Goal: Task Accomplishment & Management: Complete application form

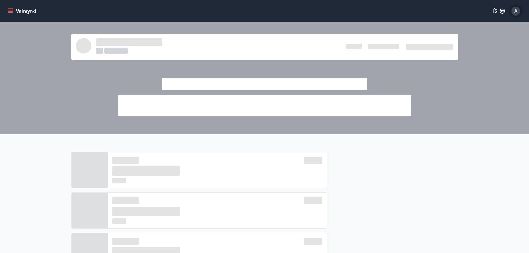
click at [518, 13] on div "A" at bounding box center [516, 11] width 9 height 9
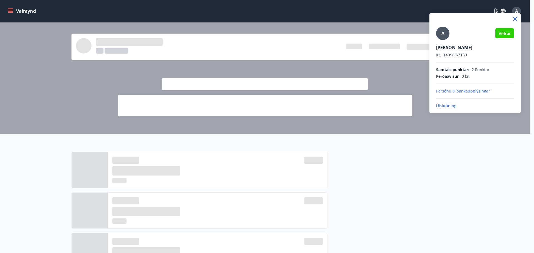
click at [409, 78] on div at bounding box center [267, 126] width 534 height 253
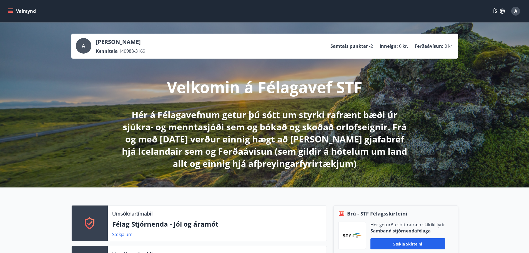
drag, startPoint x: 90, startPoint y: 172, endPoint x: 121, endPoint y: 107, distance: 71.9
click at [91, 167] on div "A [PERSON_NAME] Kennitala 140988-3169 Samtals punktar -2 Inneign : 0 kr. Ferðaá…" at bounding box center [264, 105] width 529 height 165
drag, startPoint x: 379, startPoint y: 165, endPoint x: 346, endPoint y: 98, distance: 74.6
click at [8, 11] on icon "menu" at bounding box center [11, 11] width 6 height 6
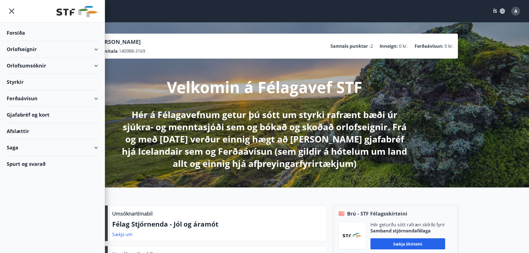
click at [43, 49] on div "Orlofseignir" at bounding box center [52, 49] width 91 height 16
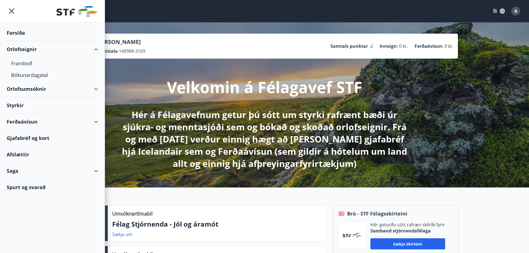
click at [89, 90] on div "Orlofsumsóknir" at bounding box center [52, 89] width 91 height 16
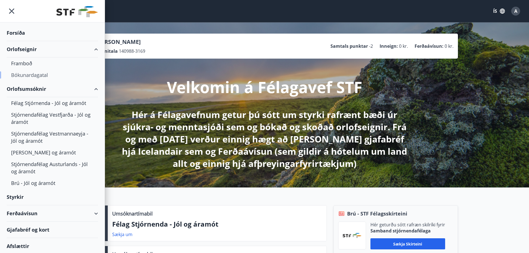
click at [33, 75] on div "Bókunardagatal" at bounding box center [52, 75] width 83 height 12
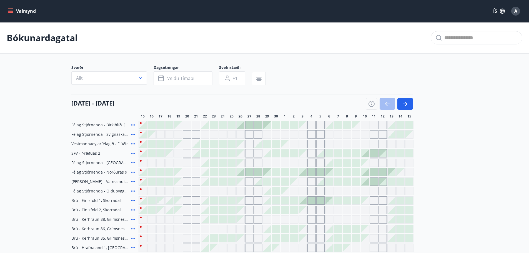
click at [111, 73] on button "Allt" at bounding box center [109, 77] width 76 height 13
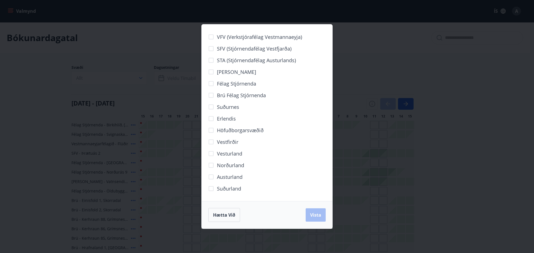
click at [123, 81] on div "VFV (Verkstjórafélag Vestmannaeyja) SFV (Stjórnendafélag Vestfjarða) STA (Stjór…" at bounding box center [267, 126] width 534 height 253
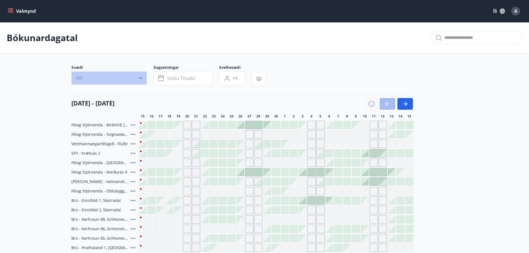
click at [126, 73] on button "Allt" at bounding box center [109, 77] width 76 height 13
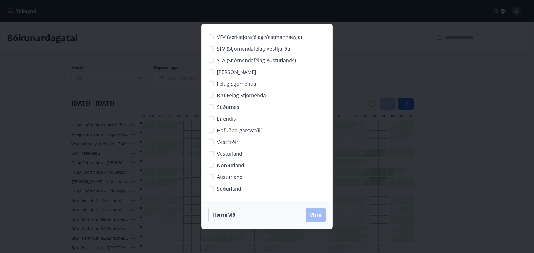
click at [223, 165] on span "Norðurland" at bounding box center [230, 165] width 27 height 7
click at [317, 215] on span "Vista" at bounding box center [315, 215] width 11 height 6
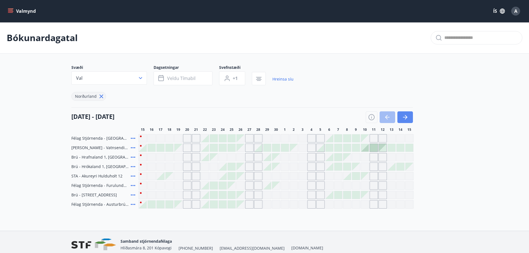
click at [406, 118] on icon "button" at bounding box center [405, 117] width 7 height 7
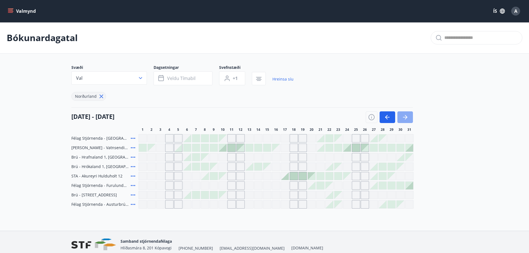
click at [407, 118] on icon "button" at bounding box center [405, 117] width 4 height 1
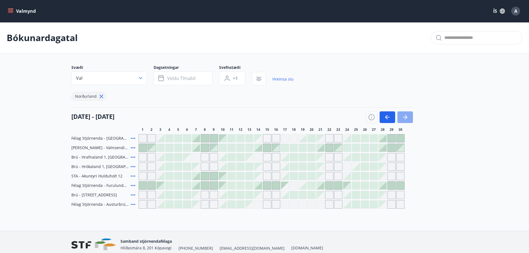
click at [405, 118] on icon "button" at bounding box center [405, 117] width 7 height 7
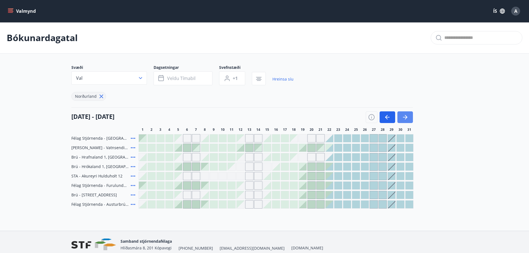
click at [411, 120] on button "button" at bounding box center [406, 117] width 16 height 12
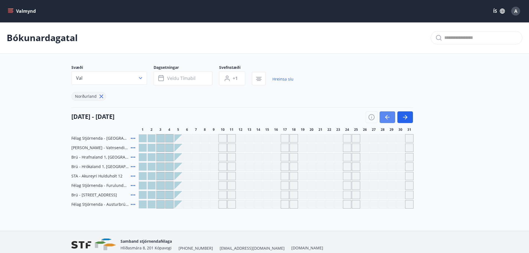
click at [387, 117] on icon "button" at bounding box center [387, 117] width 7 height 7
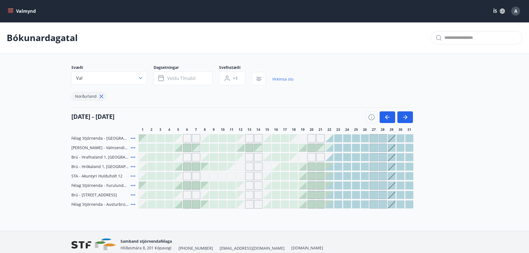
click at [350, 168] on div at bounding box center [348, 167] width 8 height 8
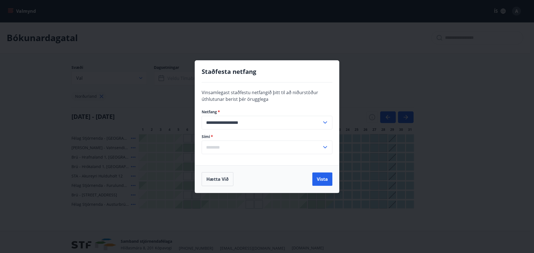
click at [49, 119] on div "**********" at bounding box center [267, 126] width 534 height 253
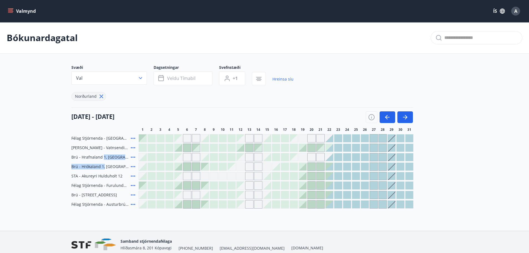
drag, startPoint x: 102, startPoint y: 157, endPoint x: 104, endPoint y: 163, distance: 6.2
click at [104, 163] on div "Félag Stjórnenda - [GEOGRAPHIC_DATA] 7 [PERSON_NAME] - Vatnsendi Ólafsfirði [GE…" at bounding box center [264, 171] width 387 height 74
click at [104, 166] on span "Brú - Hrókaland 1, [GEOGRAPHIC_DATA]" at bounding box center [99, 167] width 57 height 6
click at [134, 167] on icon at bounding box center [133, 166] width 4 height 1
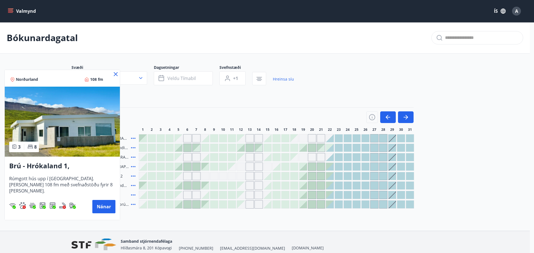
click at [114, 74] on icon at bounding box center [115, 74] width 7 height 7
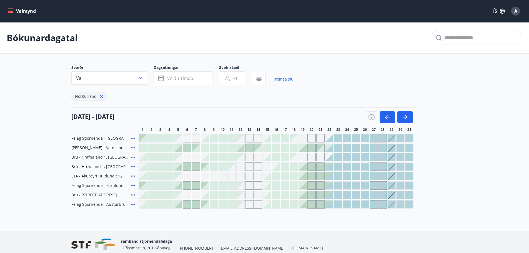
click at [330, 167] on div at bounding box center [330, 167] width 8 height 8
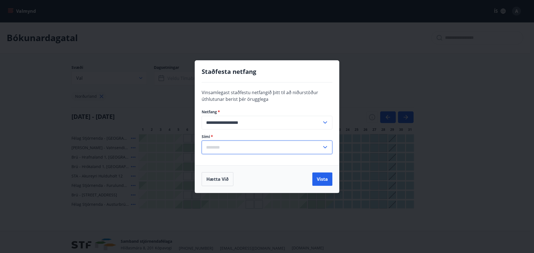
click at [281, 146] on input "text" at bounding box center [262, 148] width 120 height 14
click at [292, 98] on div "**********" at bounding box center [267, 124] width 144 height 83
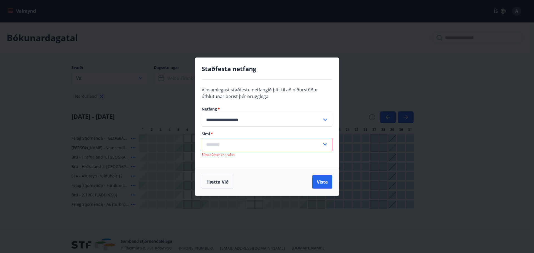
click at [257, 143] on input "text" at bounding box center [262, 145] width 120 height 14
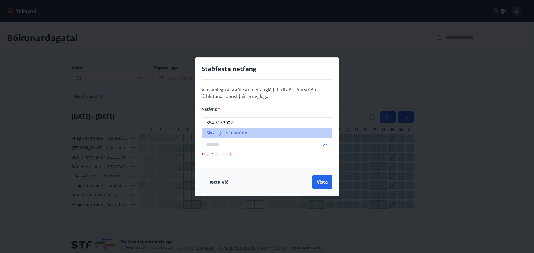
click at [237, 134] on li "Skrá nýtt símanúmer" at bounding box center [267, 133] width 130 height 10
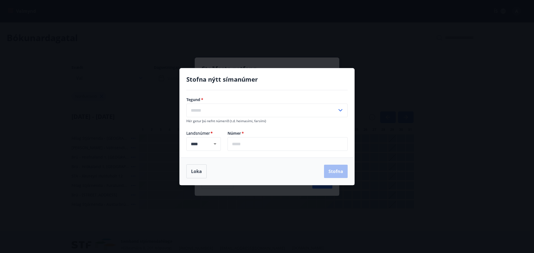
click at [267, 56] on div "Stofna nýtt símanúmer Tegund   * ​ Hér getur þú nefnt númerið (t.d. heimasími, …" at bounding box center [267, 126] width 534 height 253
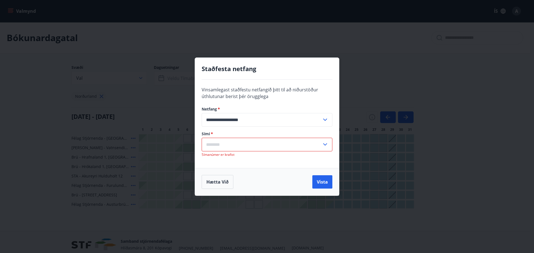
click at [255, 142] on input "text" at bounding box center [262, 145] width 120 height 14
click at [269, 181] on div "Hætta við Vista" at bounding box center [267, 182] width 131 height 14
click at [235, 186] on div "Hætta við Vista" at bounding box center [267, 182] width 131 height 14
click at [227, 185] on button "Hætta við" at bounding box center [218, 182] width 32 height 14
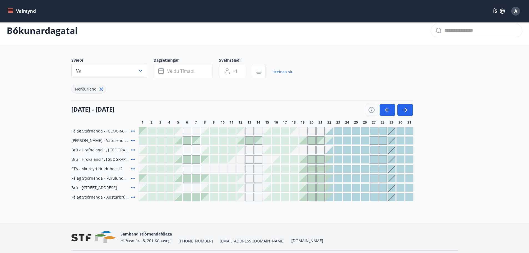
drag, startPoint x: 332, startPoint y: 215, endPoint x: 324, endPoint y: 197, distance: 19.9
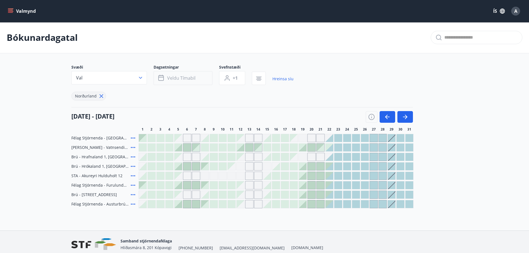
click at [201, 81] on button "Veldu tímabil" at bounding box center [183, 78] width 59 height 14
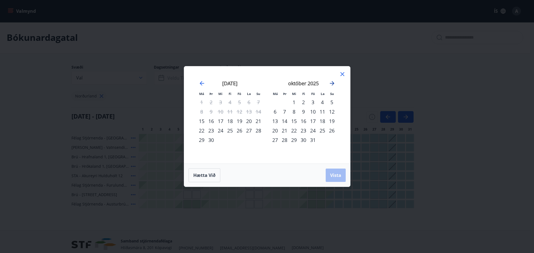
click at [331, 85] on icon "Move forward to switch to the next month." at bounding box center [332, 83] width 7 height 7
click at [332, 84] on icon "Move forward to switch to the next month." at bounding box center [332, 83] width 4 height 4
click at [274, 131] on div "22" at bounding box center [274, 130] width 9 height 9
click at [276, 140] on div "29" at bounding box center [274, 139] width 9 height 9
click at [342, 179] on button "Vista" at bounding box center [335, 175] width 20 height 13
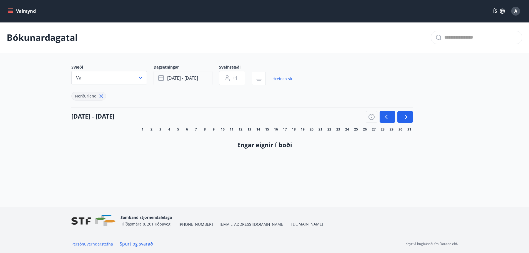
click at [182, 78] on span "[DATE] - [DATE]" at bounding box center [182, 78] width 31 height 6
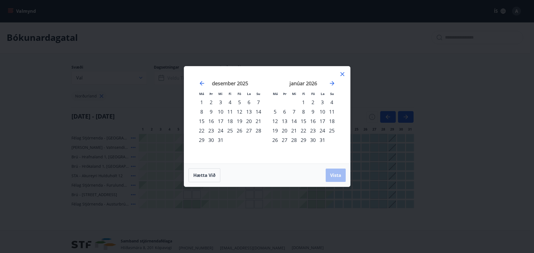
click at [345, 75] on icon at bounding box center [342, 74] width 7 height 7
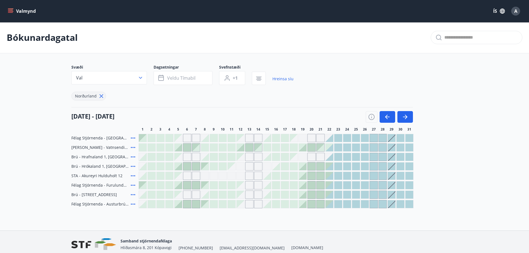
drag, startPoint x: 87, startPoint y: 195, endPoint x: 122, endPoint y: 194, distance: 34.5
click at [117, 194] on span "Brú - [STREET_ADDRESS]" at bounding box center [94, 195] width 46 height 6
click at [50, 186] on main "Bókunardagatal Svæði Val Dagsetningar Veldu tímabil Svefnstæði +1 Hreinsa síu […" at bounding box center [264, 115] width 529 height 186
drag, startPoint x: 451, startPoint y: 168, endPoint x: 381, endPoint y: 105, distance: 94.1
drag, startPoint x: 58, startPoint y: 168, endPoint x: 61, endPoint y: 93, distance: 74.8
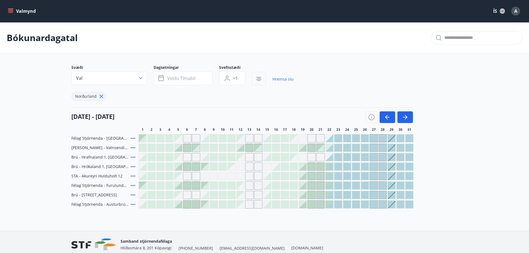
click at [259, 75] on button "button" at bounding box center [259, 78] width 14 height 13
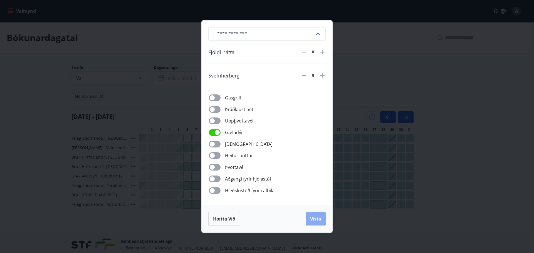
click at [323, 218] on button "Vista" at bounding box center [315, 218] width 20 height 13
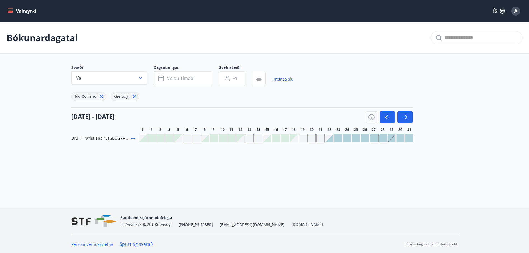
click at [91, 139] on span "Brú - Hrafnaland 1, [GEOGRAPHIC_DATA] (gæludýr velkomin)" at bounding box center [99, 139] width 57 height 6
click at [385, 117] on icon "button" at bounding box center [387, 117] width 7 height 7
click at [198, 139] on div at bounding box center [196, 139] width 8 height 8
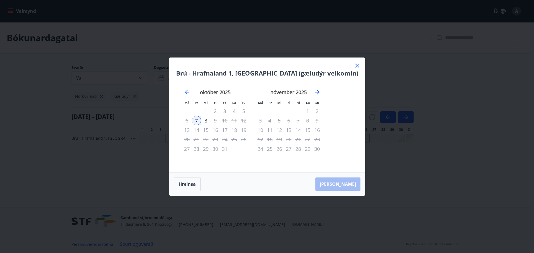
click at [354, 63] on icon at bounding box center [357, 65] width 7 height 7
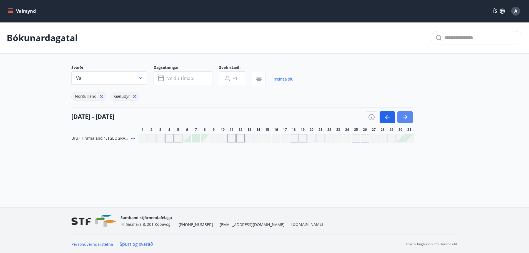
click at [404, 117] on icon "button" at bounding box center [405, 117] width 7 height 7
click at [402, 116] on button "button" at bounding box center [406, 117] width 16 height 12
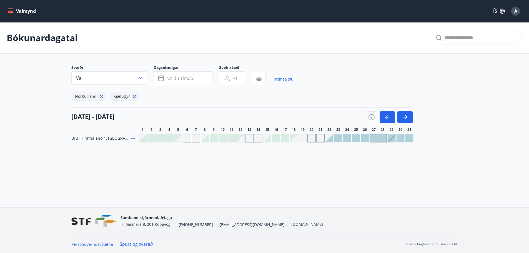
click at [24, 8] on button "Valmynd" at bounding box center [22, 11] width 31 height 10
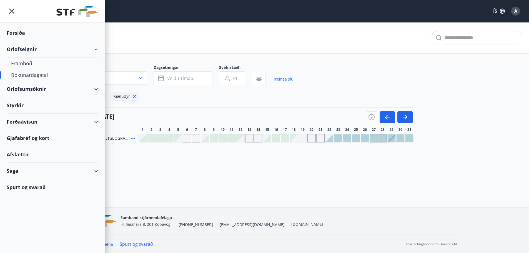
click at [81, 85] on div "Orlofsumsóknir" at bounding box center [52, 89] width 91 height 16
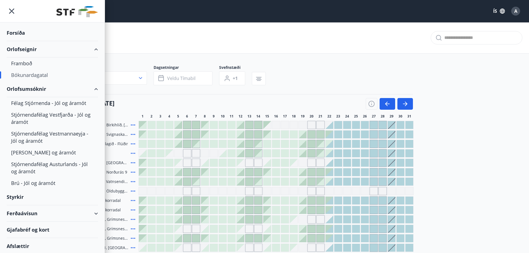
click at [96, 89] on div "Orlofsumsóknir" at bounding box center [52, 89] width 105 height 16
click at [44, 105] on div "Félag Stjórnenda - Jól og áramót" at bounding box center [52, 103] width 83 height 12
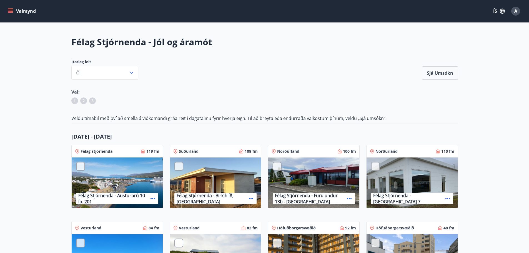
click at [79, 167] on div at bounding box center [80, 166] width 9 height 9
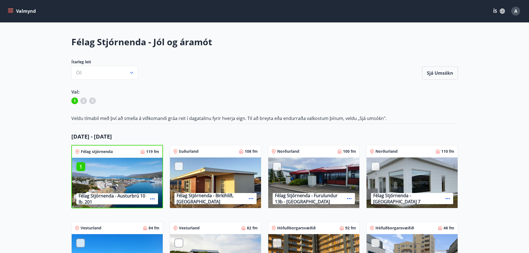
click at [80, 168] on p "1" at bounding box center [80, 166] width 9 height 7
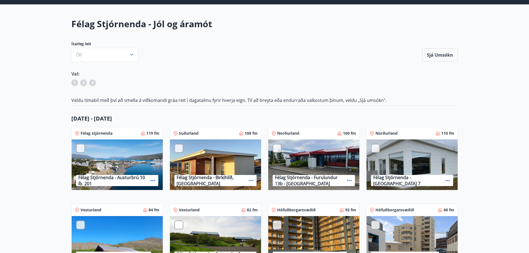
scroll to position [28, 0]
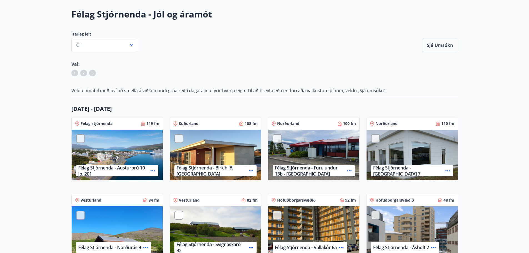
click at [280, 140] on div at bounding box center [277, 138] width 9 height 9
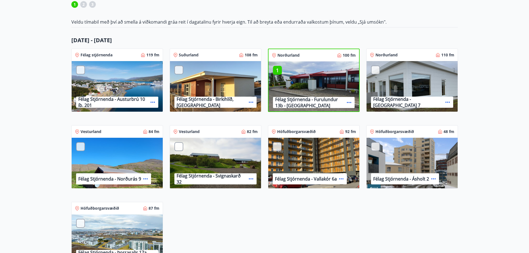
scroll to position [111, 0]
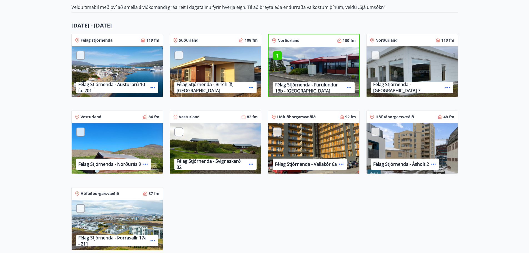
click at [376, 55] on div at bounding box center [375, 55] width 9 height 9
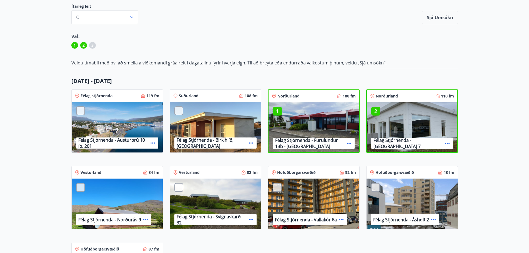
scroll to position [28, 0]
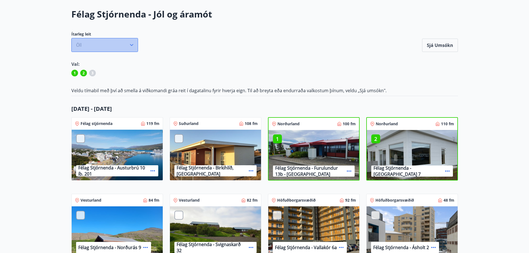
click at [121, 45] on button "Öll" at bounding box center [104, 45] width 67 height 14
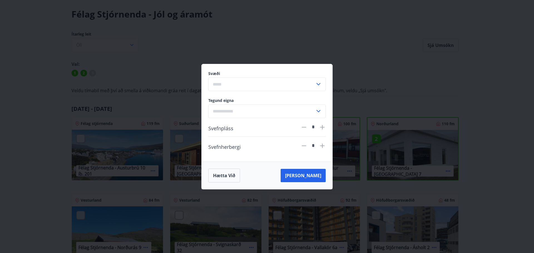
click at [34, 61] on div "Svæði ​ Tegund eigna ​ Svefnpláss * Svefnherbergi * Hætta við [PERSON_NAME]" at bounding box center [267, 126] width 534 height 253
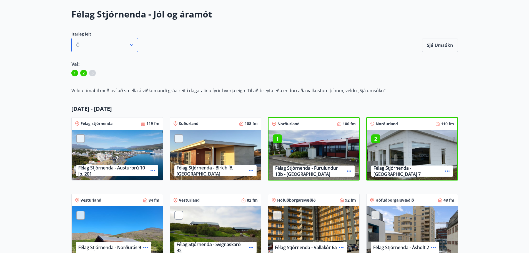
click at [103, 43] on button "Öll" at bounding box center [104, 45] width 67 height 14
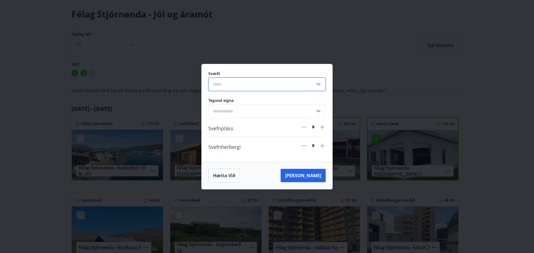
click at [243, 87] on input "text" at bounding box center [261, 85] width 107 height 14
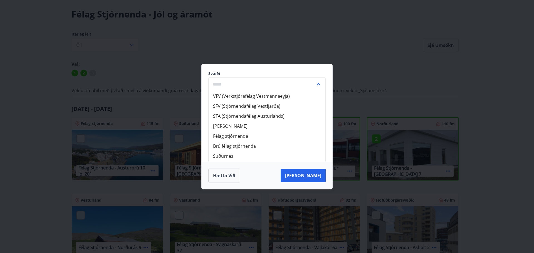
click at [39, 93] on div "Svæði VFV (Verkstjórafélag Vestmannaeyja) SFV (Stjórnendafélag Vestfjarða) STA …" at bounding box center [267, 126] width 534 height 253
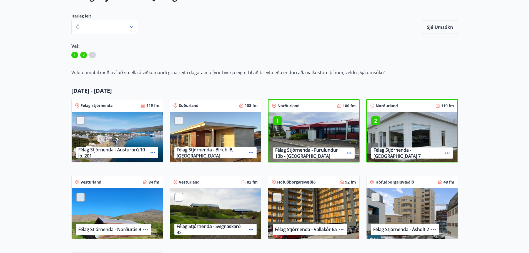
scroll to position [56, 0]
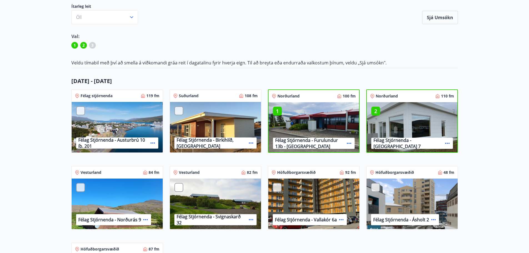
click at [79, 112] on div at bounding box center [80, 110] width 9 height 9
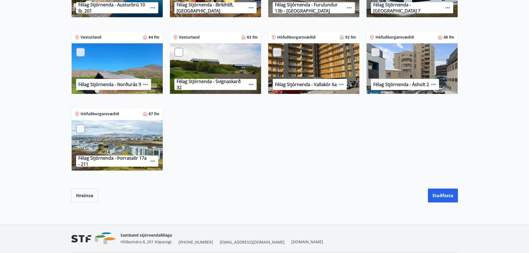
scroll to position [426, 0]
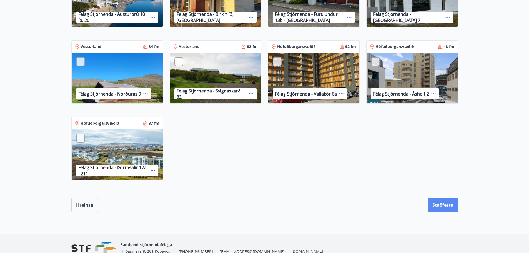
click at [440, 207] on button "Staðfesta" at bounding box center [443, 205] width 30 height 14
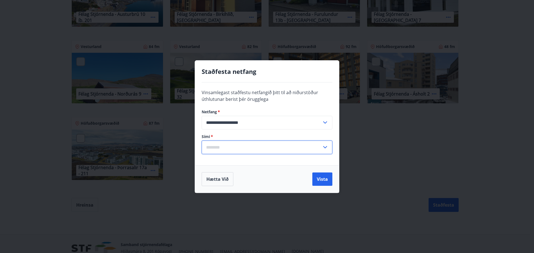
click at [232, 145] on input "text" at bounding box center [262, 148] width 120 height 14
click at [236, 125] on li "354-6152002" at bounding box center [267, 126] width 130 height 10
type input "**********"
click at [315, 165] on div "Hætta við Vista" at bounding box center [267, 179] width 144 height 28
click at [317, 173] on button "Vista" at bounding box center [322, 179] width 20 height 13
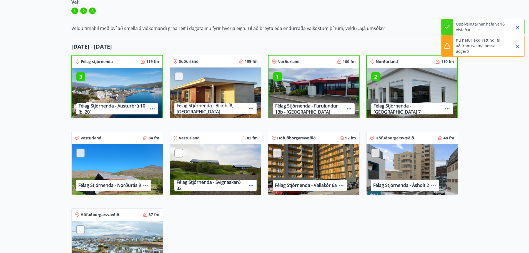
scroll to position [0, 0]
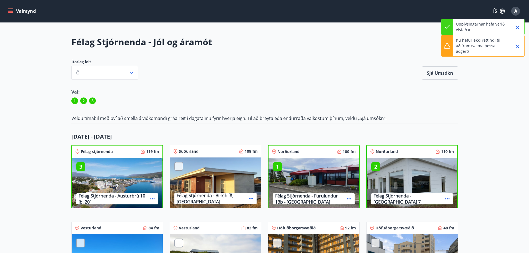
drag, startPoint x: 285, startPoint y: 198, endPoint x: 258, endPoint y: 115, distance: 87.5
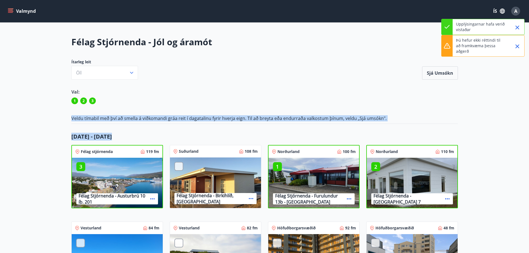
drag, startPoint x: 205, startPoint y: 123, endPoint x: 262, endPoint y: 124, distance: 56.4
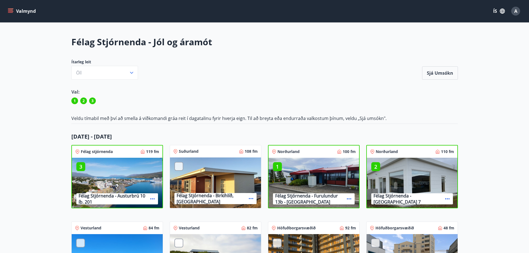
drag, startPoint x: 316, startPoint y: 212, endPoint x: 304, endPoint y: 130, distance: 82.4
click at [436, 76] on button "Sjá umsókn" at bounding box center [440, 72] width 36 height 13
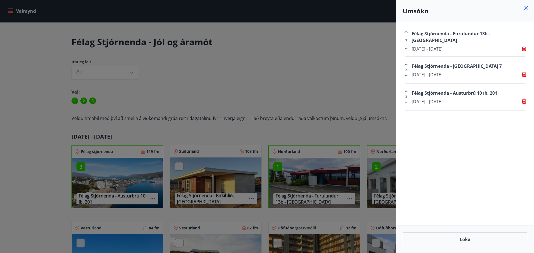
click at [357, 80] on div at bounding box center [267, 126] width 534 height 253
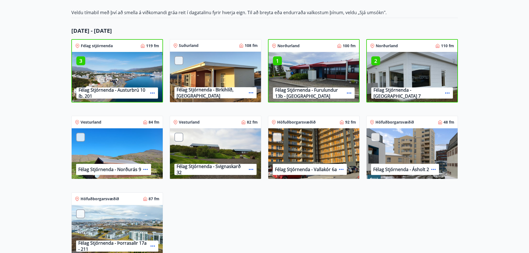
scroll to position [111, 0]
